Goal: Task Accomplishment & Management: Manage account settings

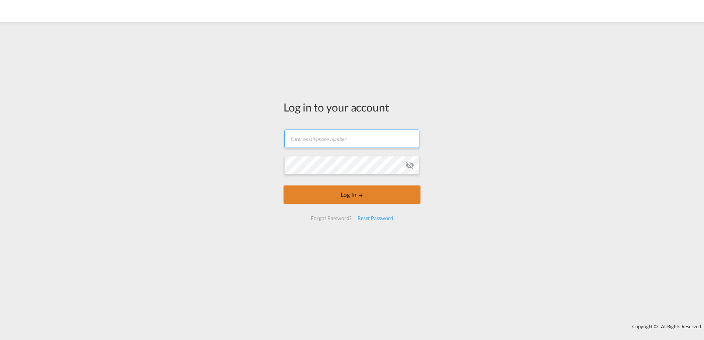
type input "[EMAIL_ADDRESS][DOMAIN_NAME]"
click at [309, 196] on button "Log In" at bounding box center [352, 195] width 137 height 18
type input "[EMAIL_ADDRESS][DOMAIN_NAME]"
click at [355, 195] on button "Log In" at bounding box center [352, 195] width 137 height 18
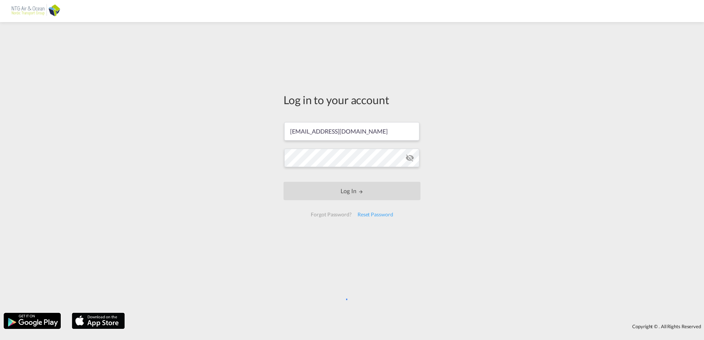
drag, startPoint x: 481, startPoint y: 98, endPoint x: 482, endPoint y: 92, distance: 5.9
click at [482, 95] on div "Log in to your account [EMAIL_ADDRESS][DOMAIN_NAME] Log In Forgot Password? Res…" at bounding box center [352, 168] width 704 height 284
click at [595, 78] on div "Log in to your account [EMAIL_ADDRESS][DOMAIN_NAME] Log In Forgot Password? Res…" at bounding box center [352, 168] width 704 height 284
